Goal: Task Accomplishment & Management: Use online tool/utility

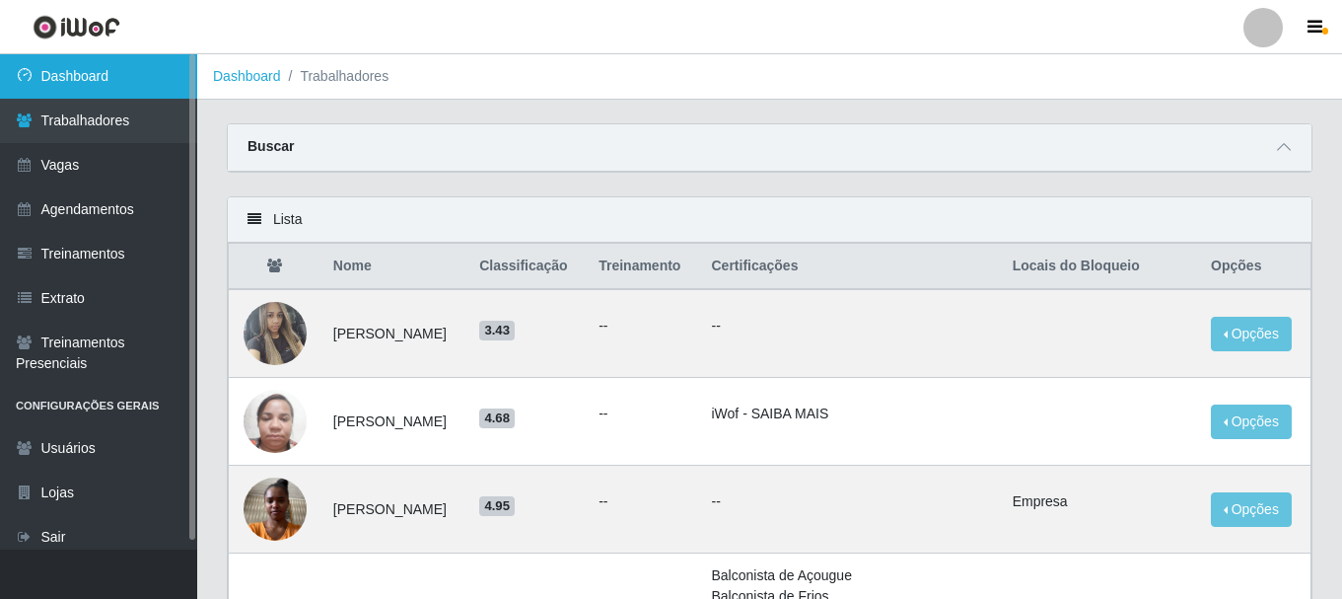
scroll to position [158, 0]
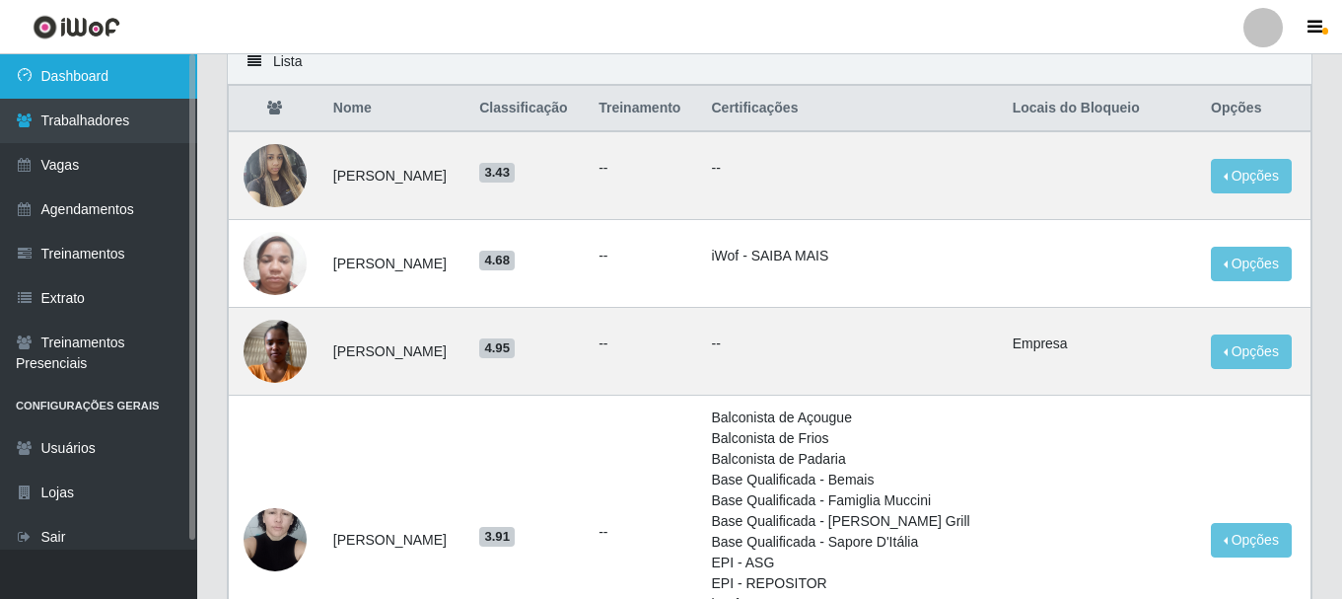
click at [136, 86] on link "Dashboard" at bounding box center [98, 76] width 197 height 44
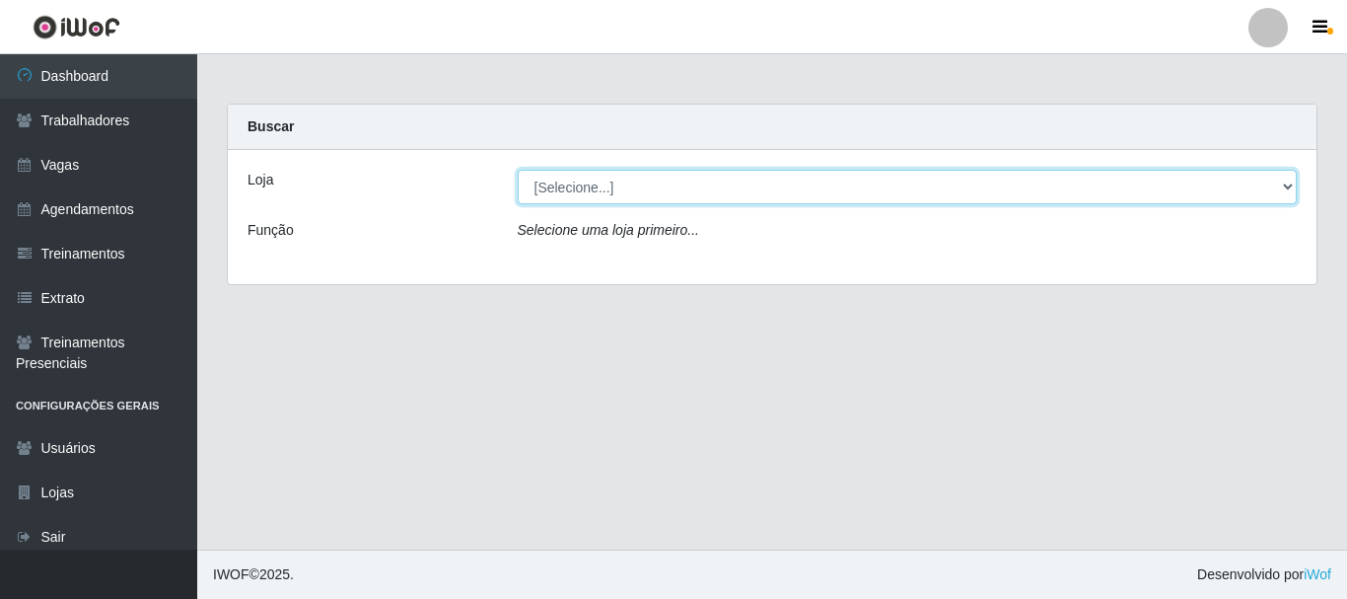
click at [729, 184] on select "[Selecione...] [GEOGRAPHIC_DATA]" at bounding box center [908, 187] width 780 height 35
select select "279"
click at [518, 170] on select "[Selecione...] [GEOGRAPHIC_DATA]" at bounding box center [908, 187] width 780 height 35
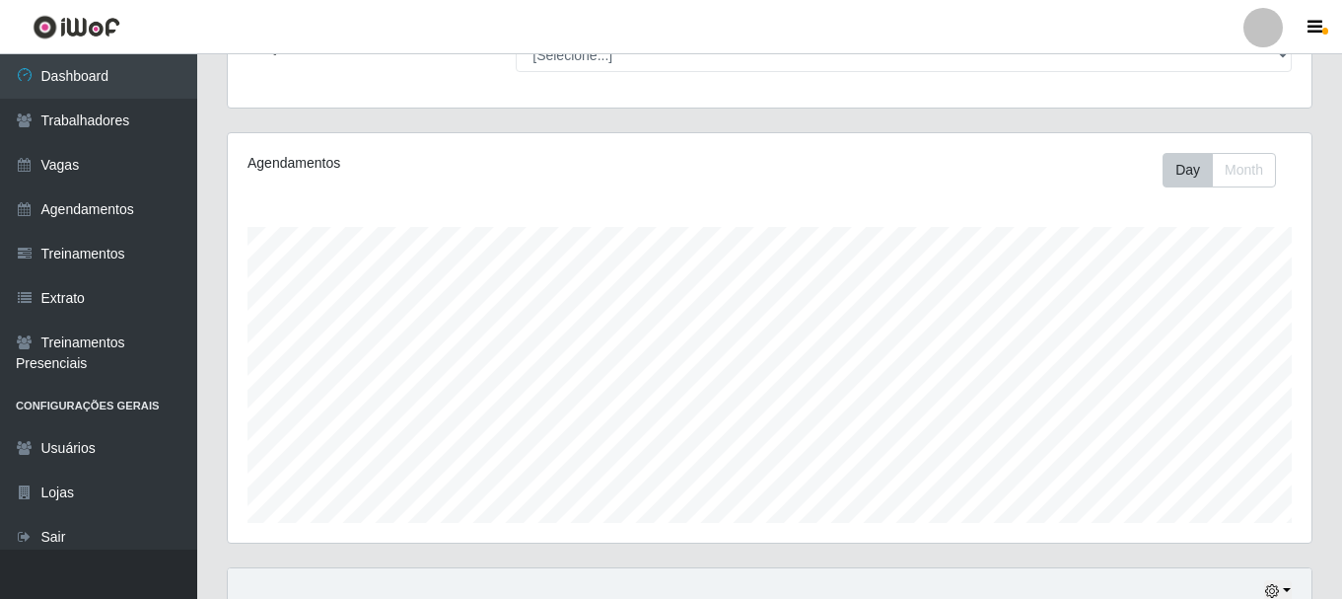
scroll to position [565, 0]
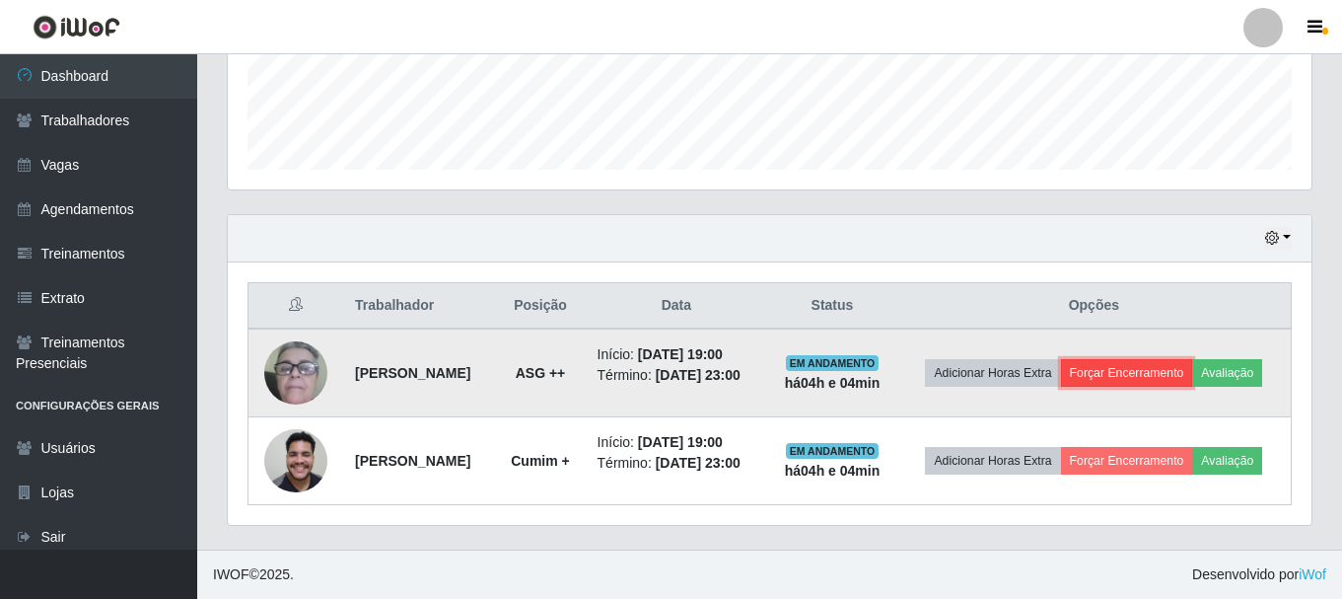
click at [1152, 359] on button "Forçar Encerramento" at bounding box center [1127, 373] width 132 height 28
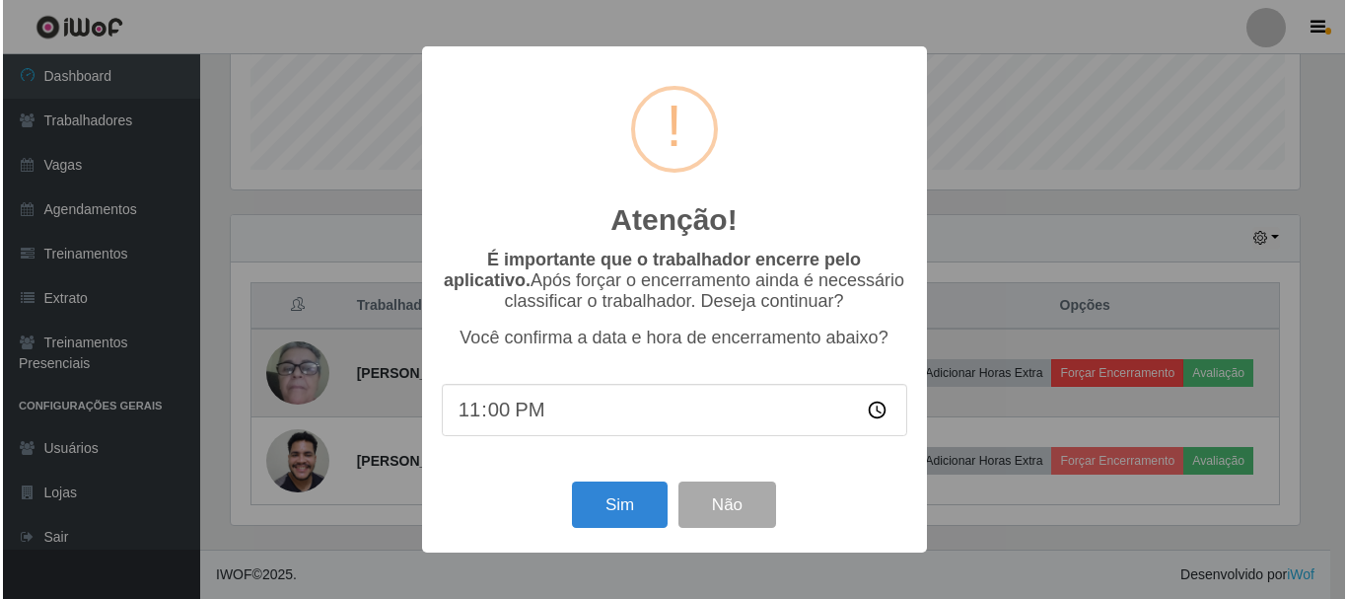
scroll to position [409, 1074]
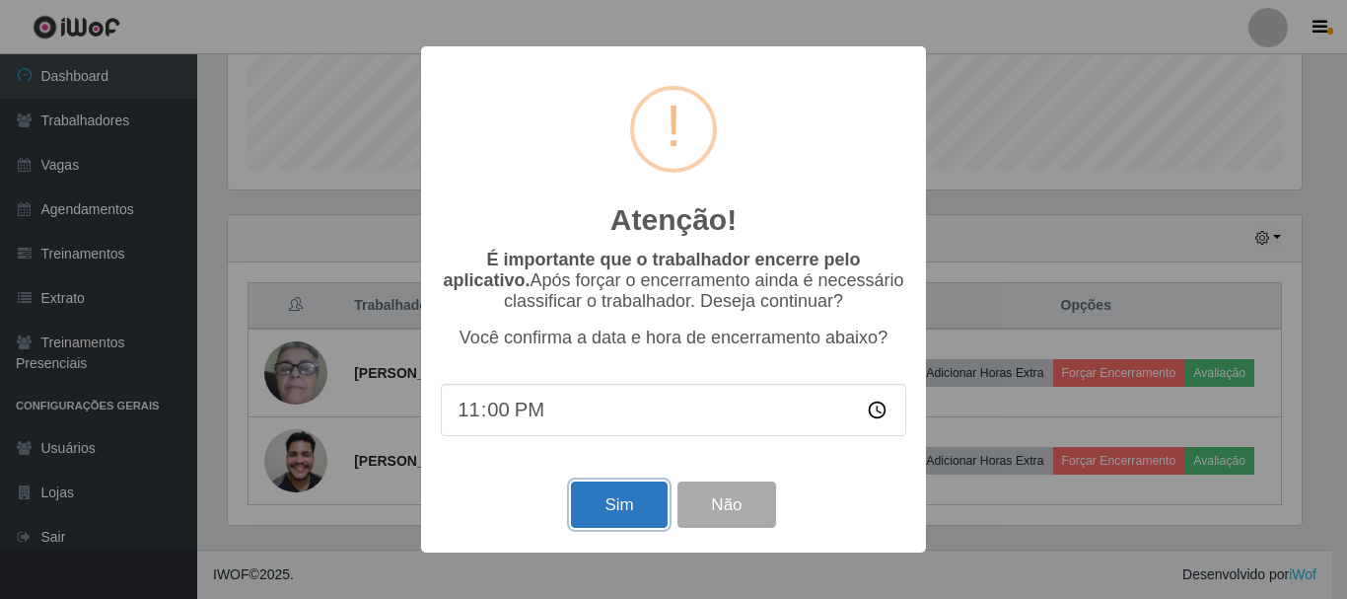
click at [600, 502] on button "Sim" at bounding box center [619, 504] width 96 height 46
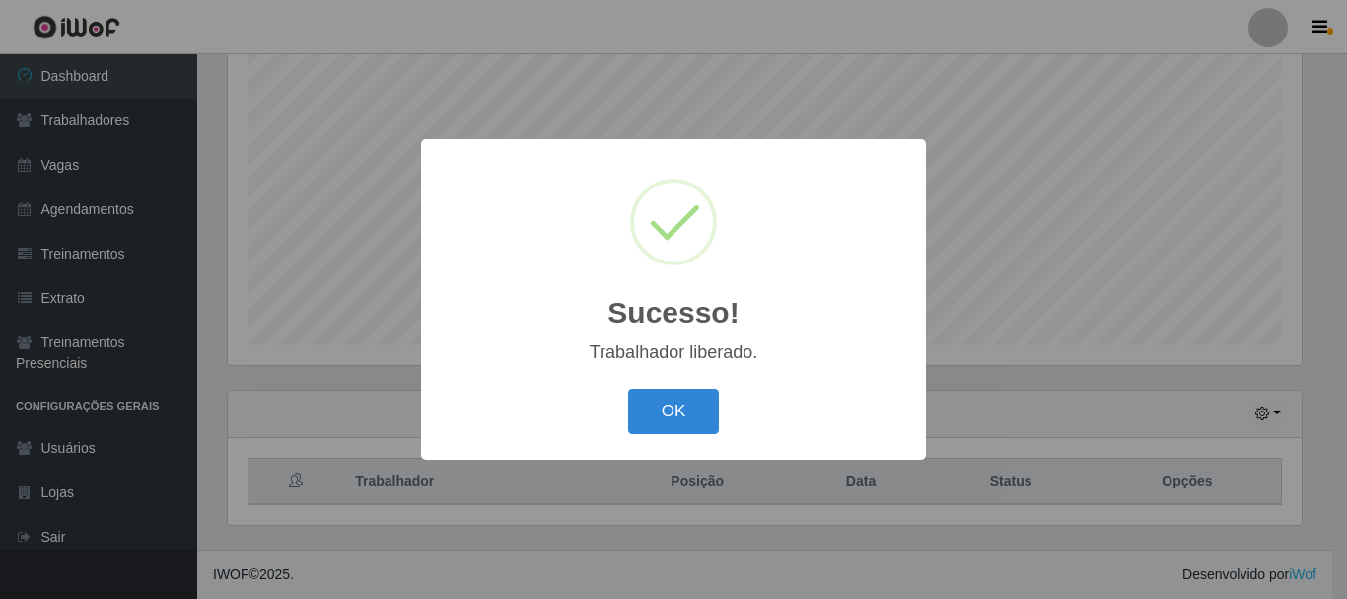
click at [674, 427] on button "OK" at bounding box center [674, 412] width 92 height 46
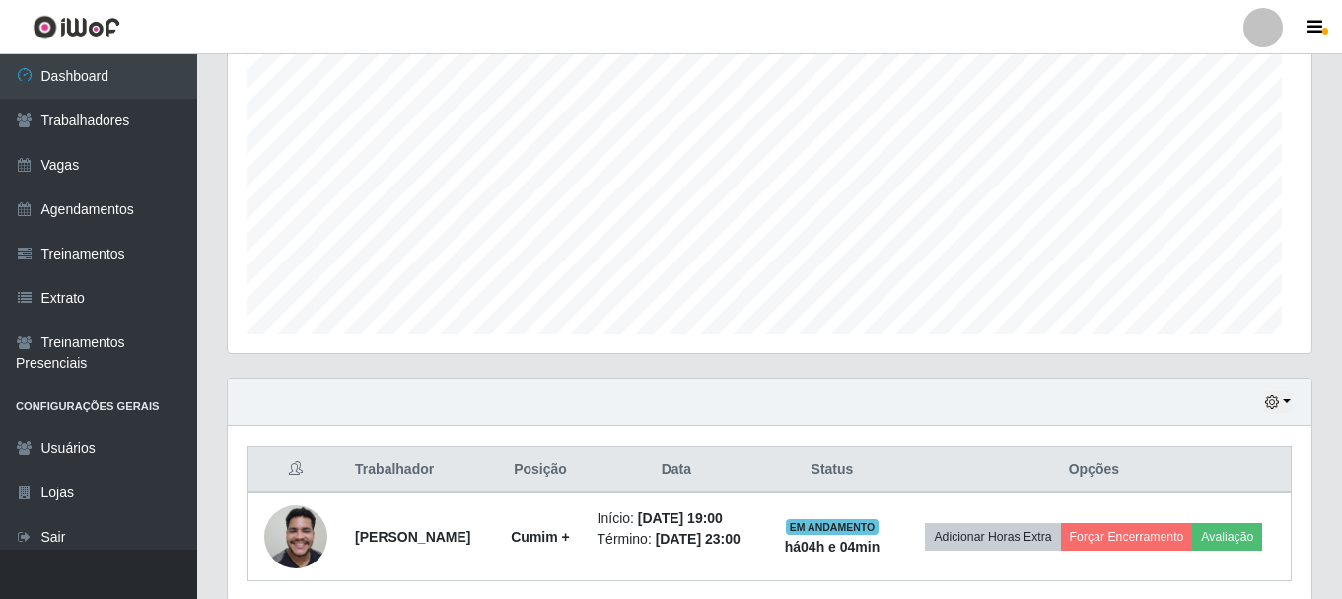
scroll to position [409, 1084]
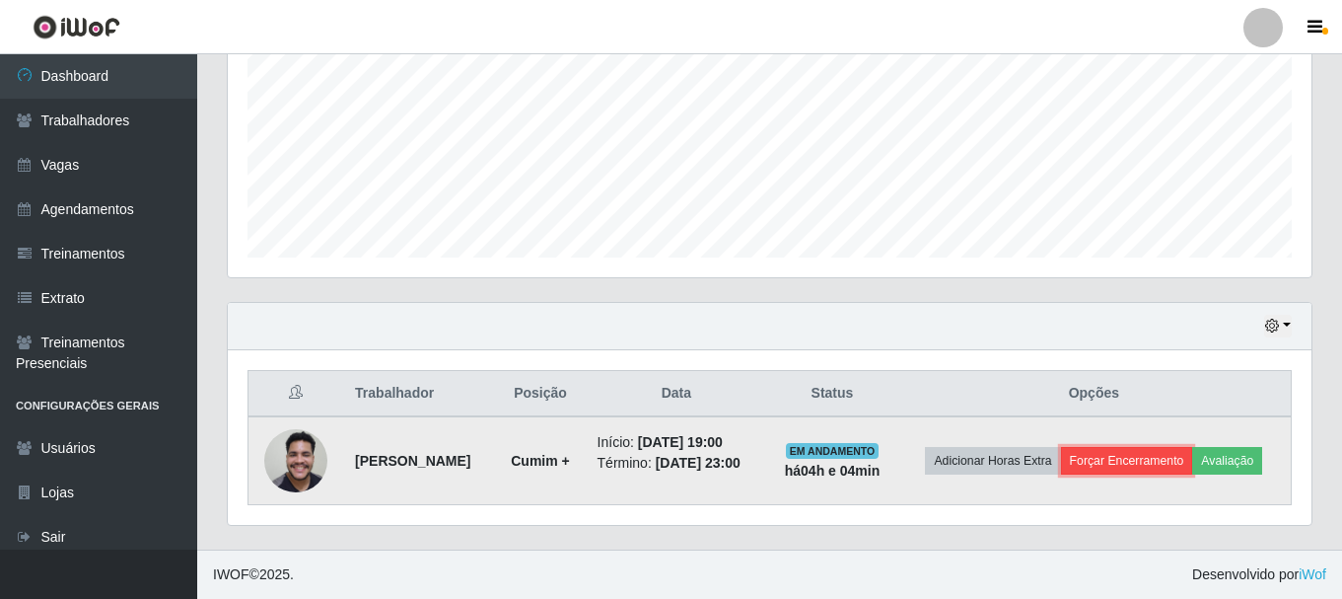
click at [1114, 460] on button "Forçar Encerramento" at bounding box center [1127, 461] width 132 height 28
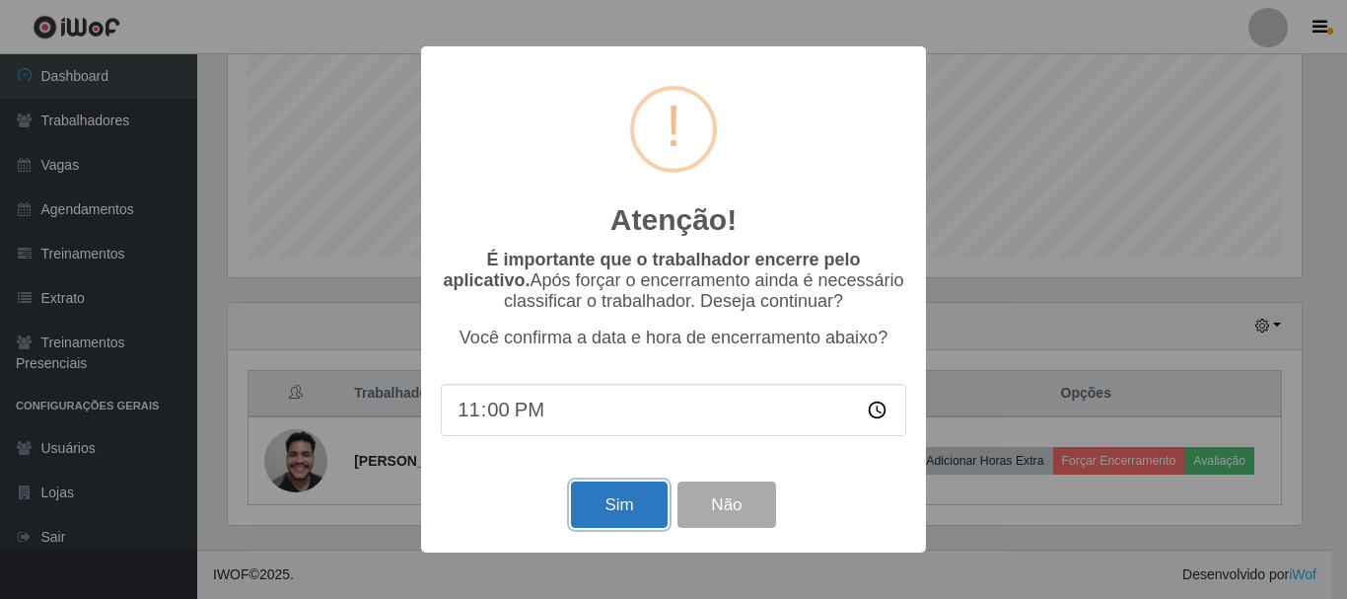
click at [599, 494] on button "Sim" at bounding box center [619, 504] width 96 height 46
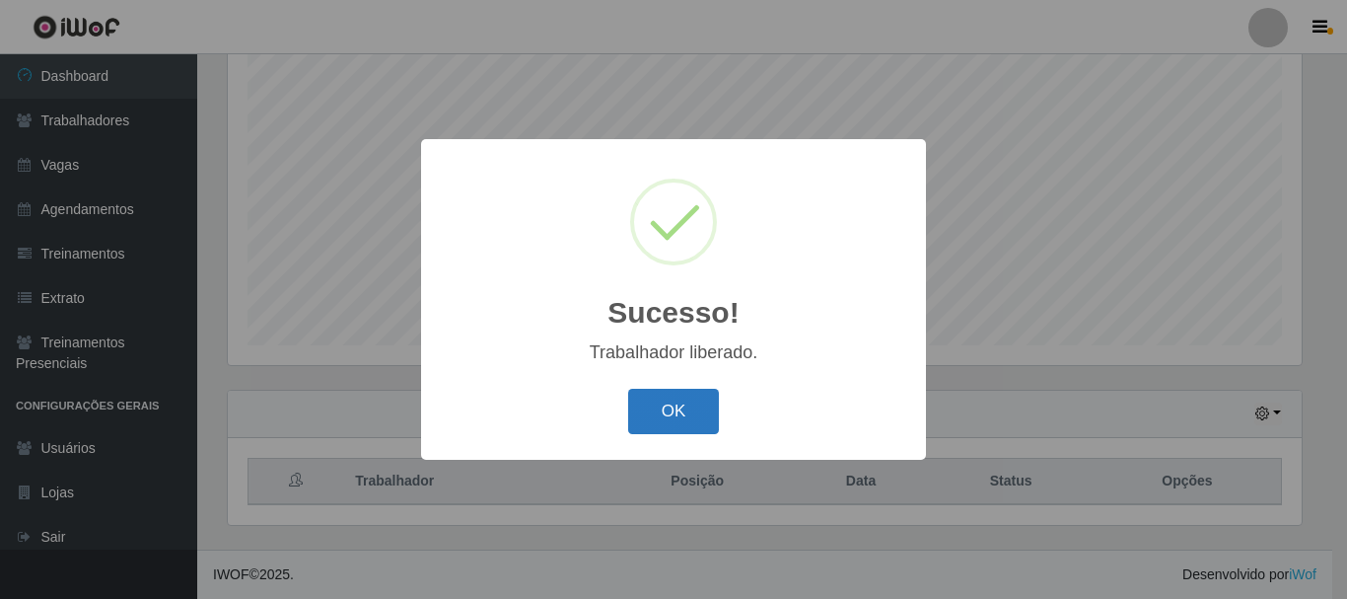
click at [685, 432] on button "OK" at bounding box center [674, 412] width 92 height 46
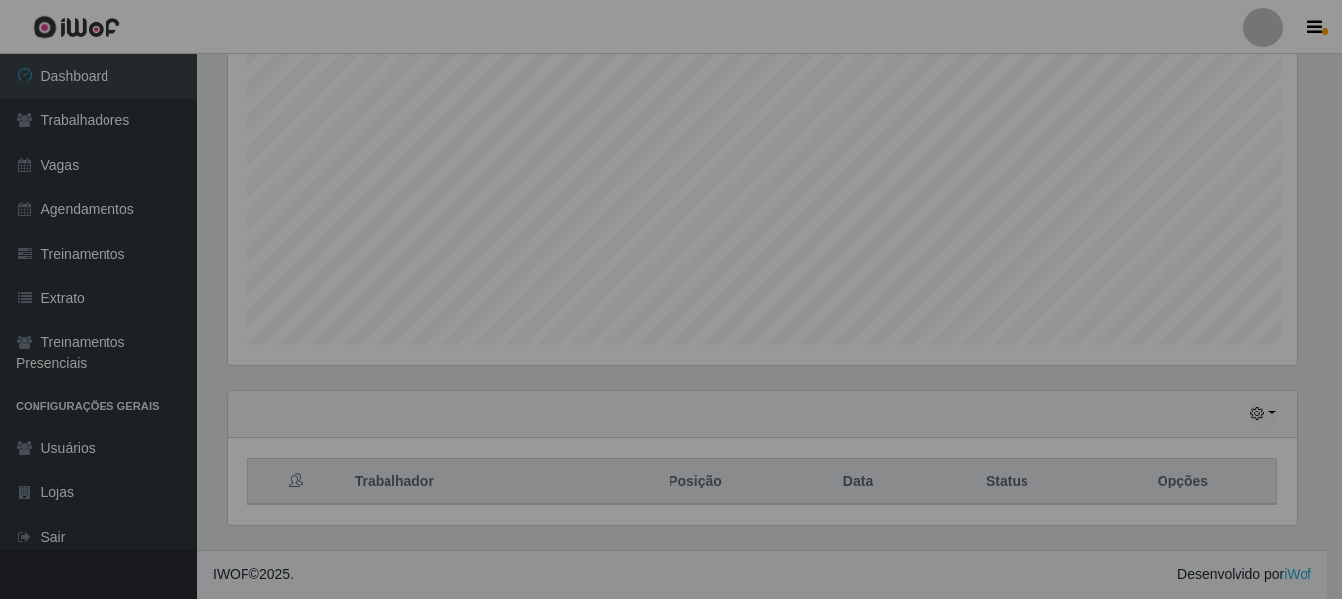
scroll to position [409, 1084]
